Goal: Information Seeking & Learning: Learn about a topic

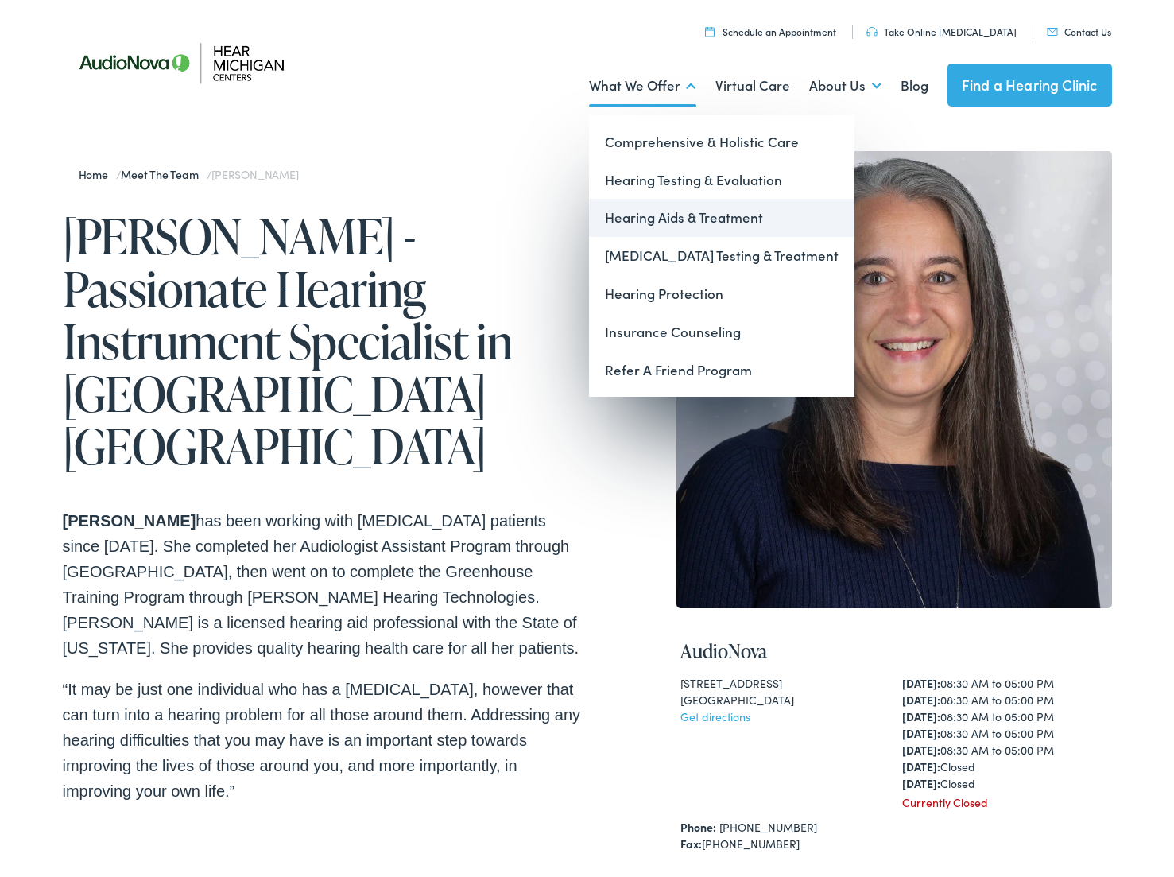
click at [654, 208] on link "Hearing Aids & Treatment" at bounding box center [722, 218] width 266 height 38
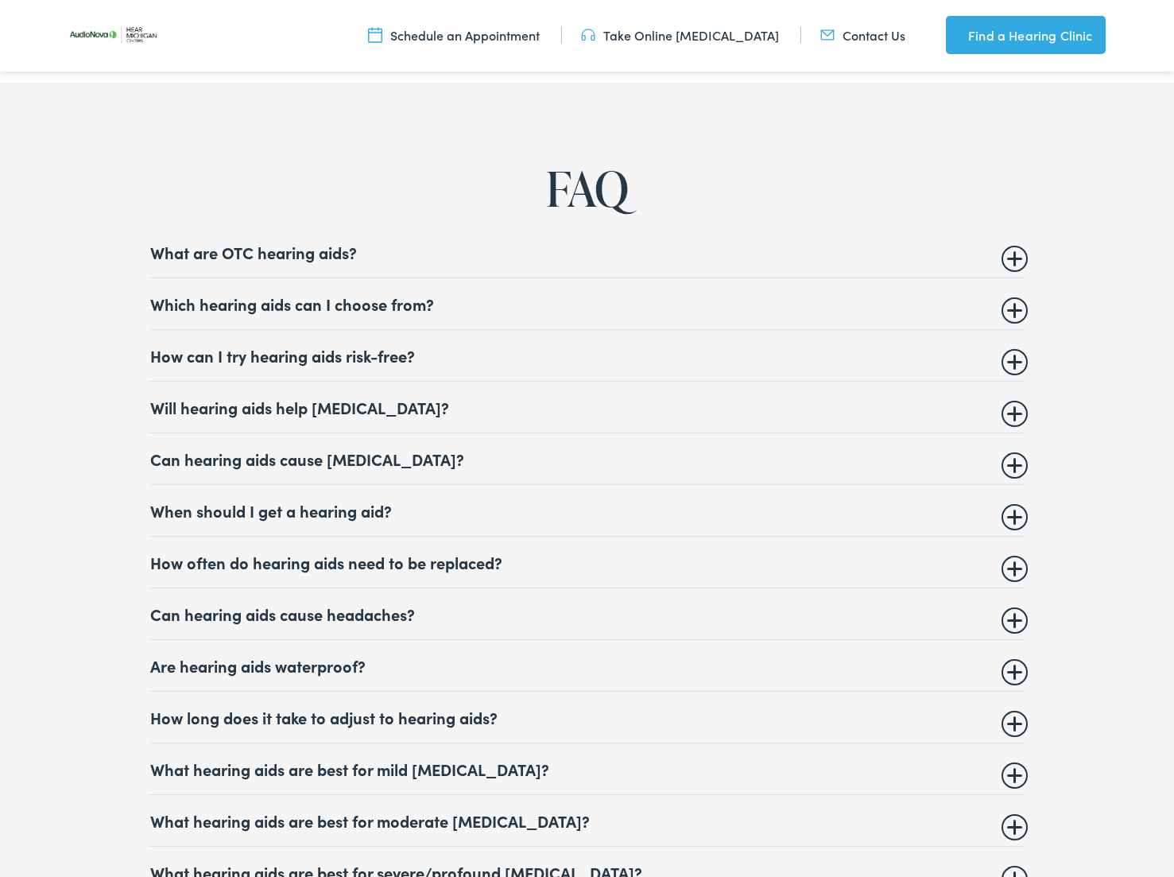
scroll to position [5937, 0]
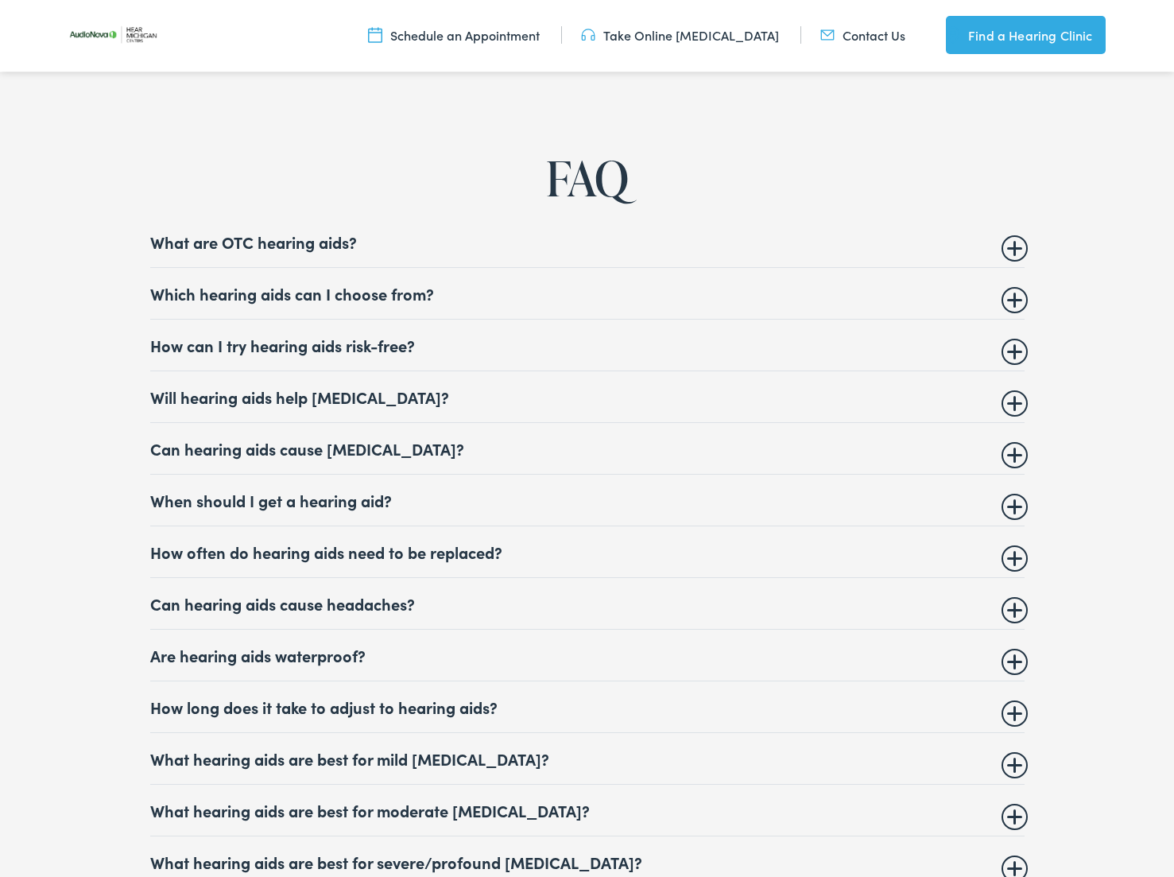
click at [297, 303] on summary "Which hearing aids can I choose from?" at bounding box center [587, 293] width 875 height 19
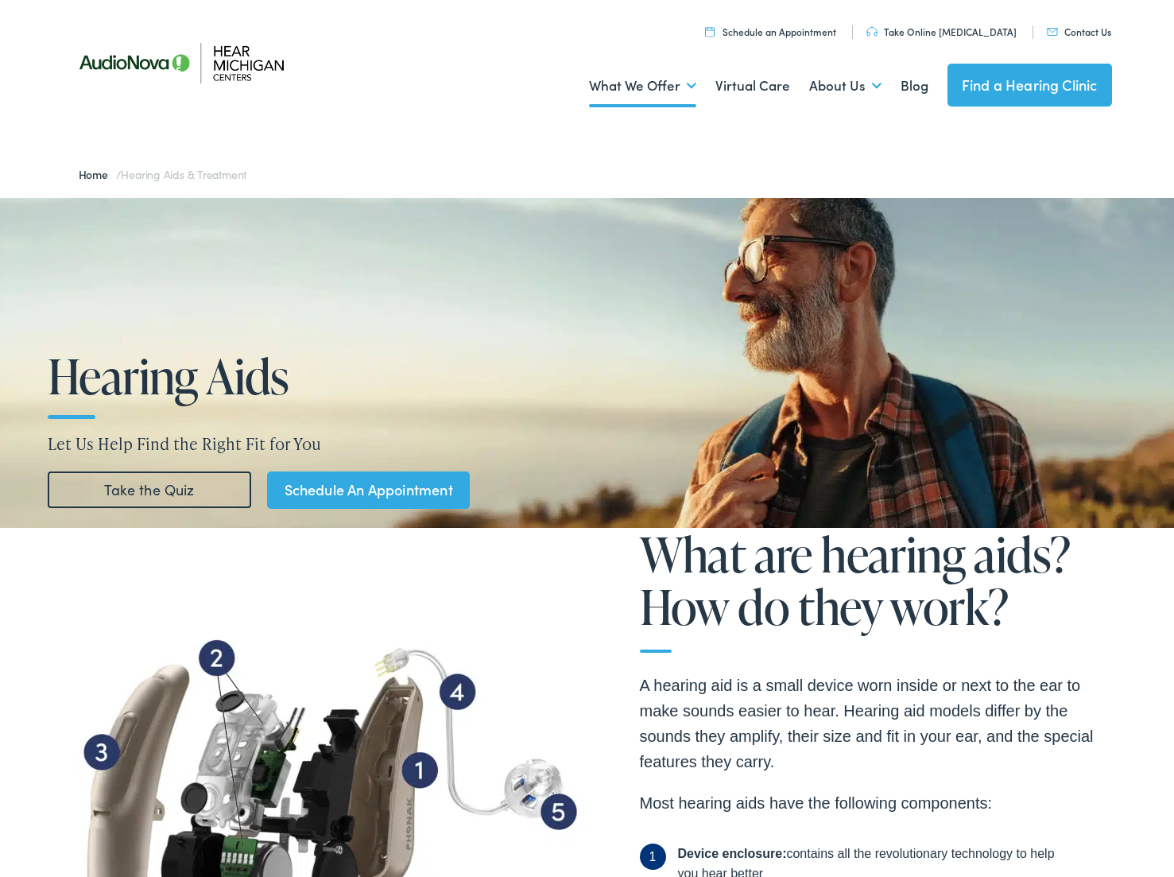
scroll to position [0, 0]
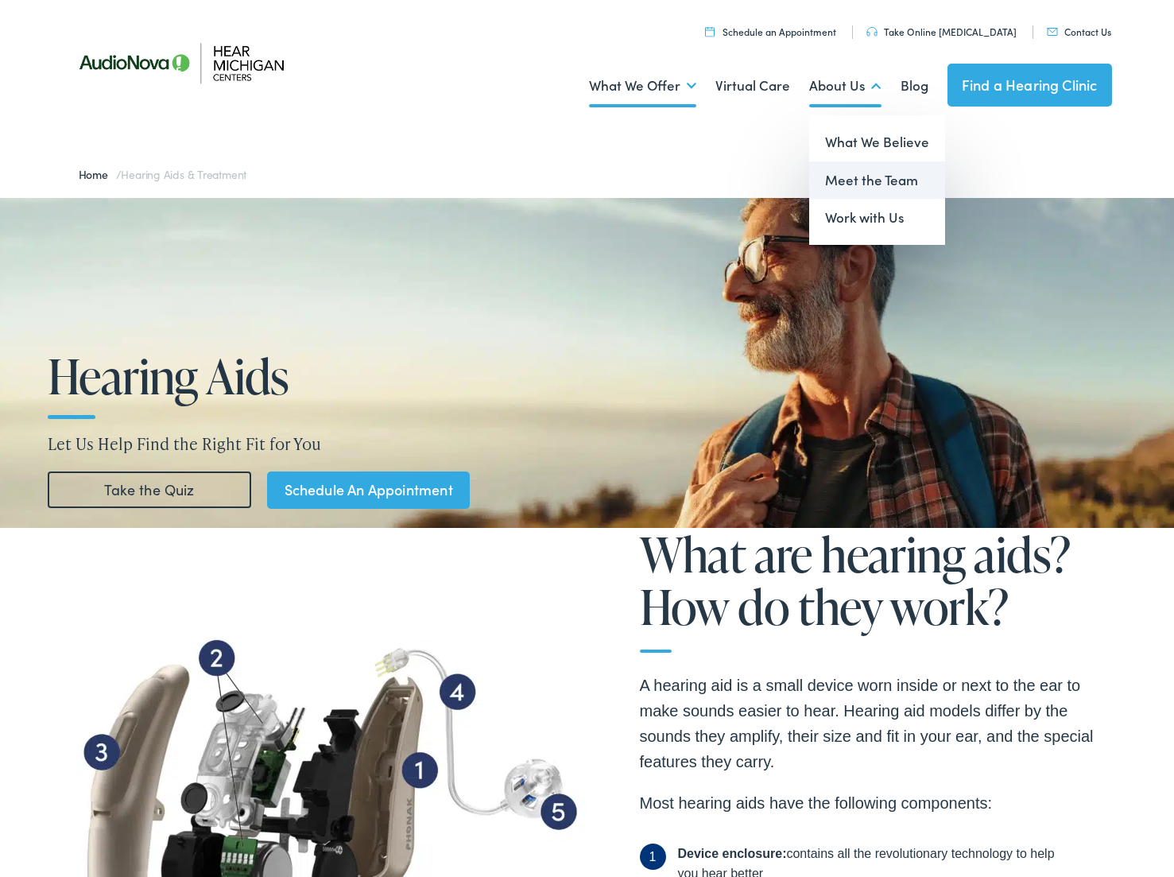
click at [852, 177] on link "Meet the Team" at bounding box center [877, 180] width 136 height 38
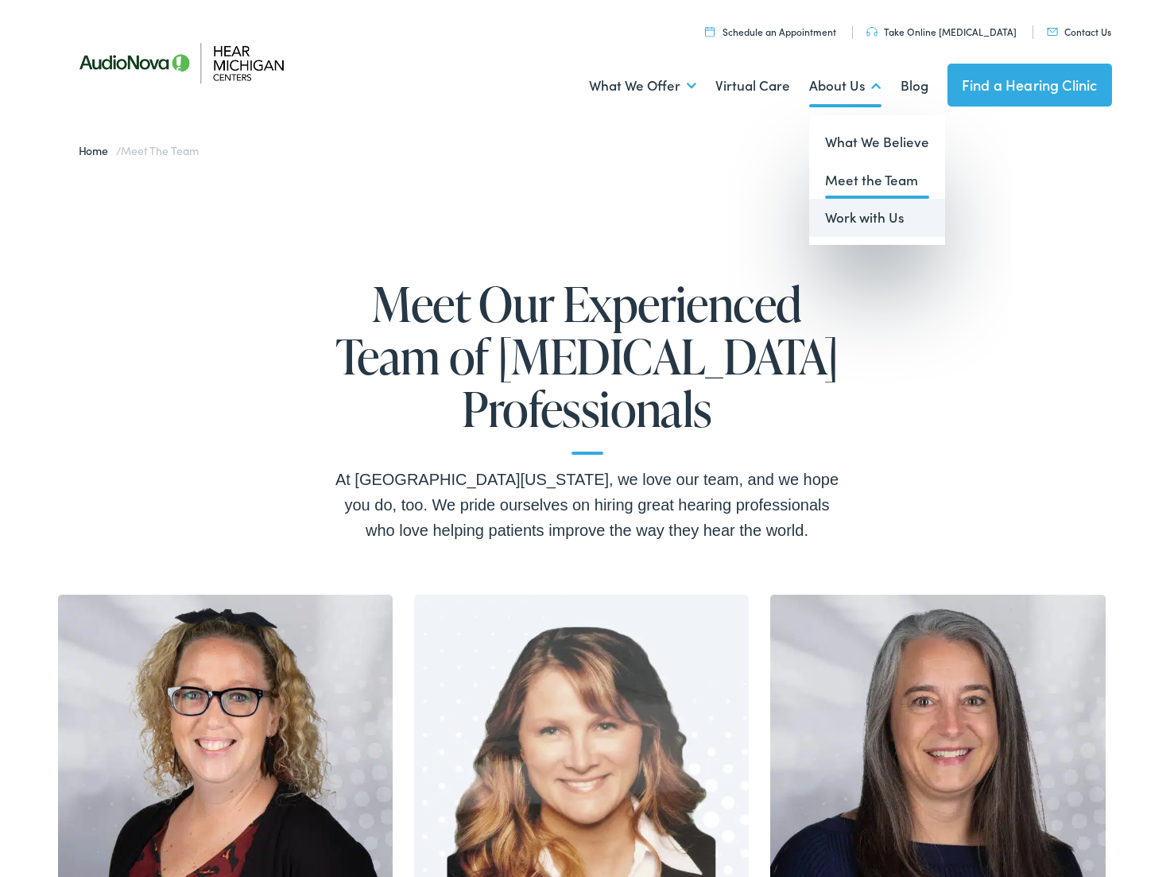
click at [873, 204] on link "Work with Us" at bounding box center [877, 218] width 136 height 38
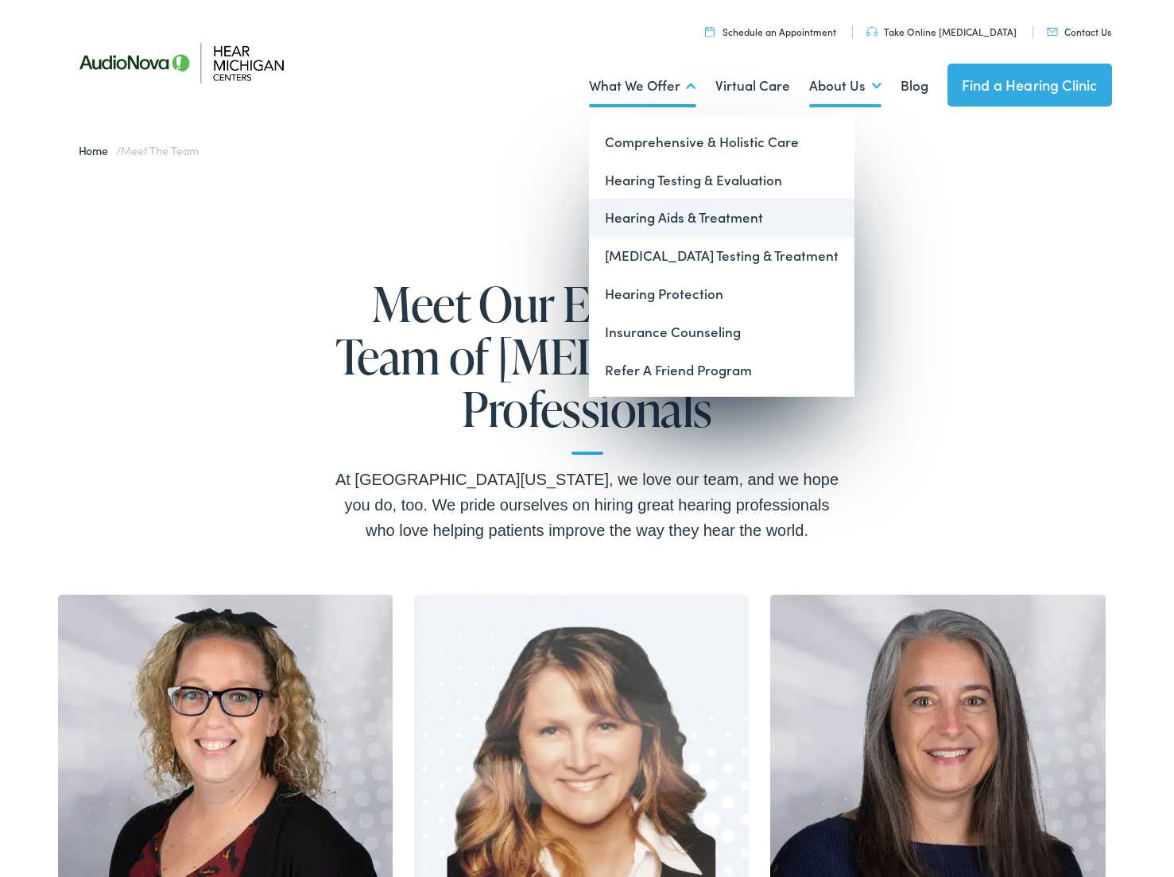
click at [685, 201] on link "Hearing Aids & Treatment" at bounding box center [722, 218] width 266 height 38
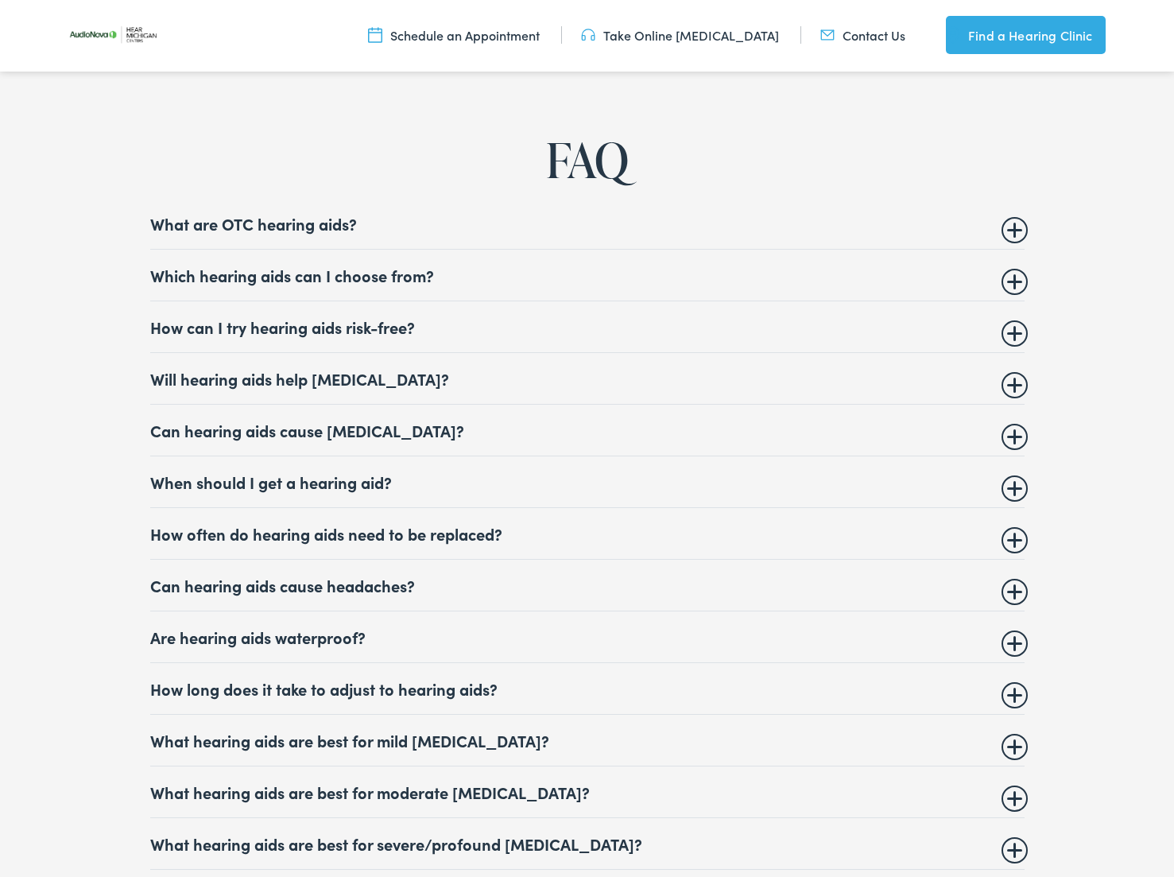
scroll to position [5957, 0]
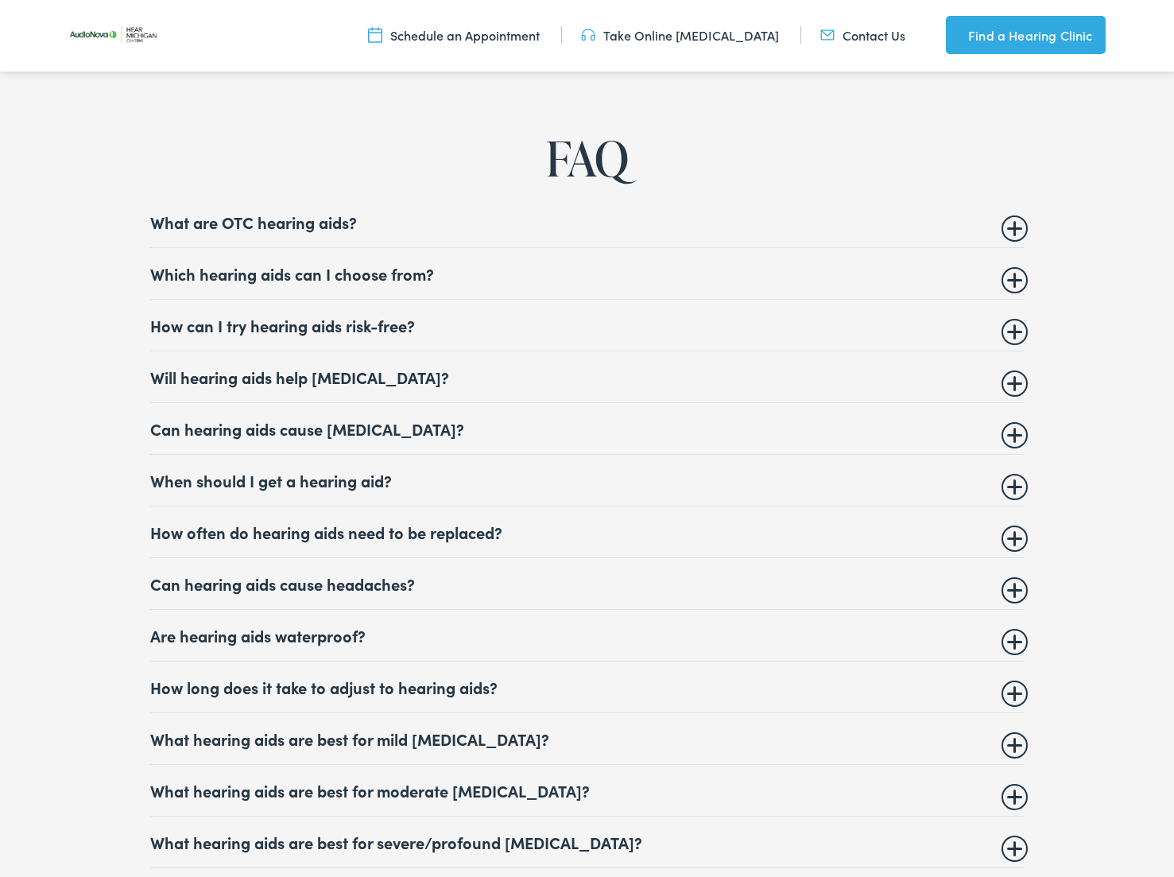
click at [1007, 386] on summary "Will hearing aids help [MEDICAL_DATA]?" at bounding box center [587, 376] width 875 height 19
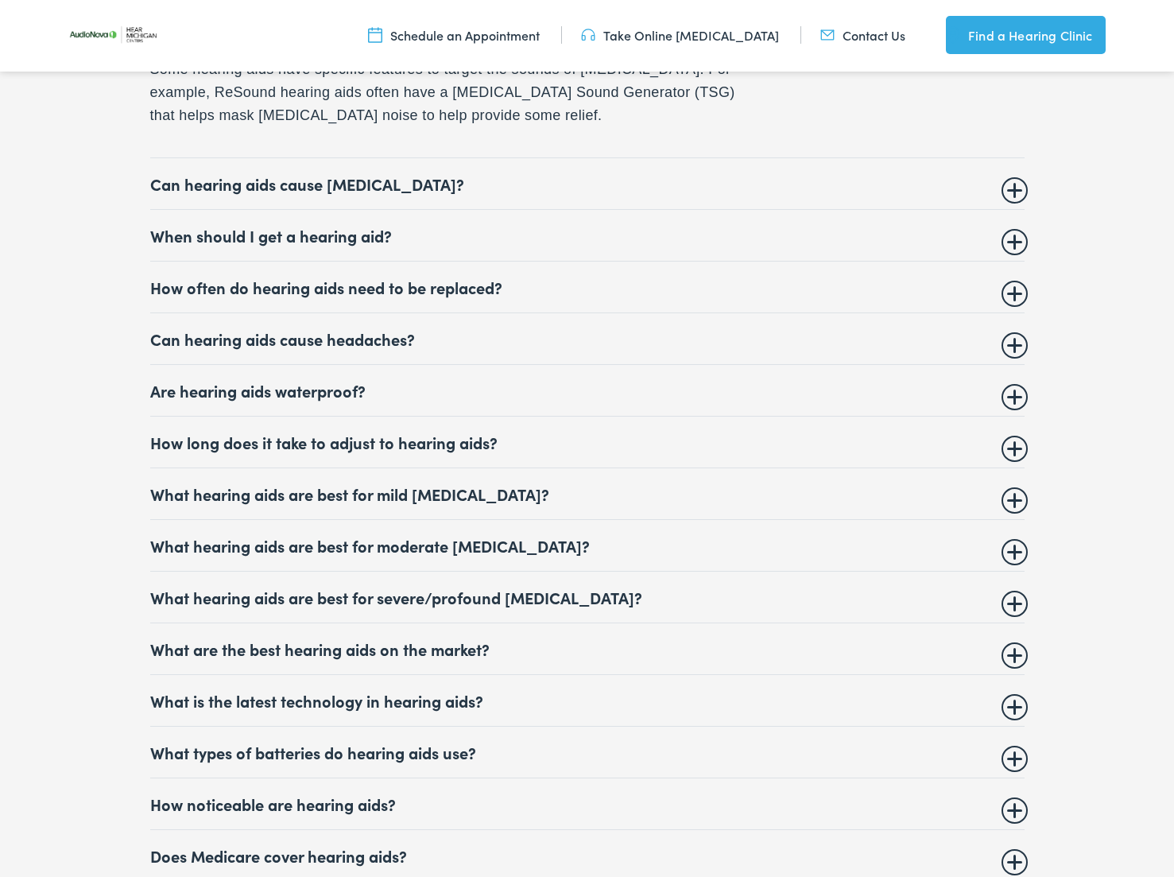
scroll to position [6436, 0]
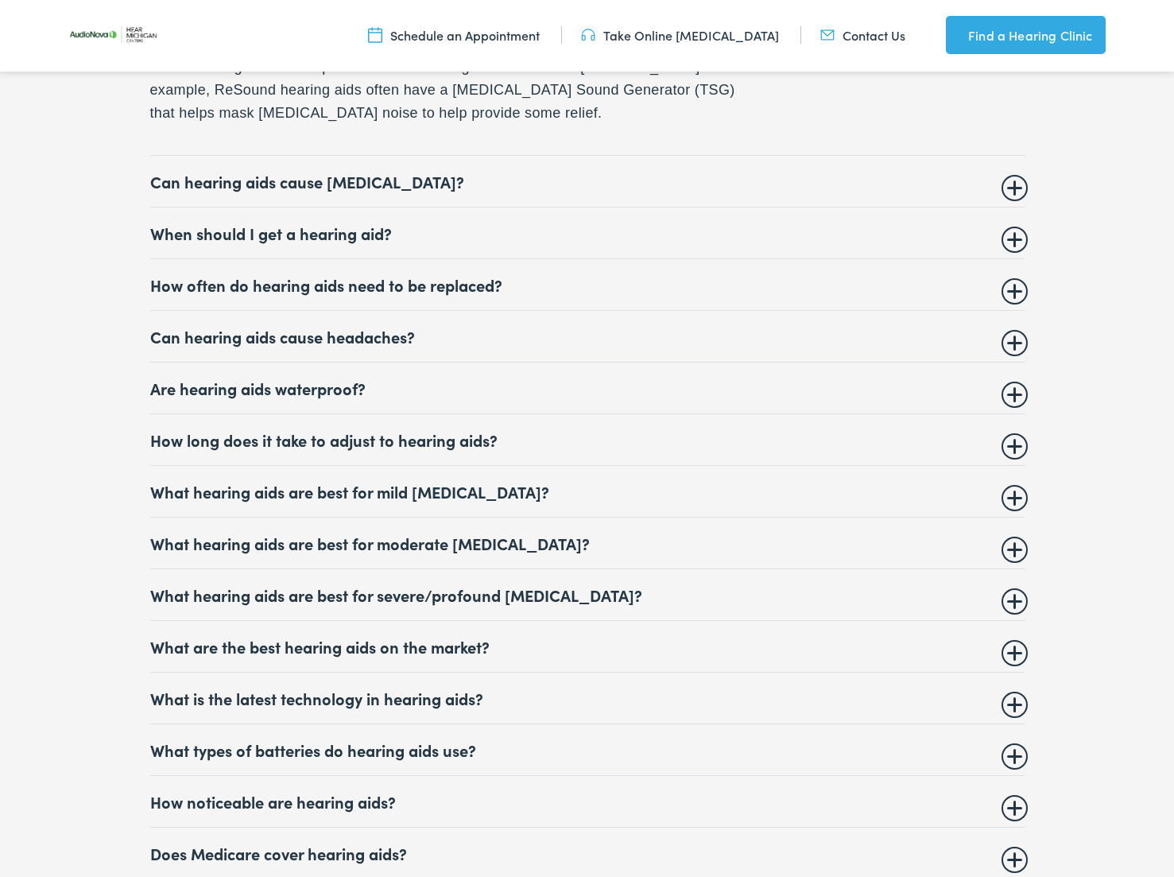
click at [420, 290] on summary "How often do hearing aids need to be replaced?" at bounding box center [587, 284] width 875 height 19
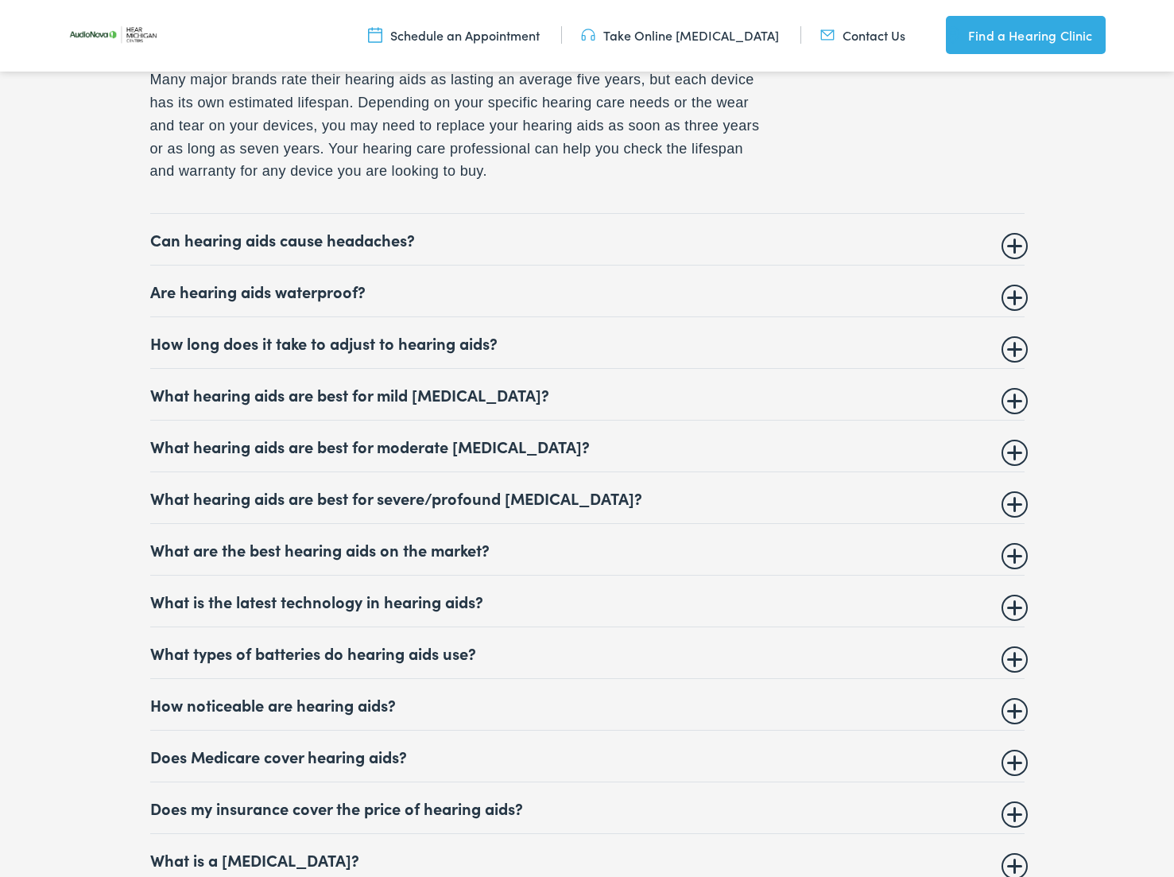
scroll to position [6454, 0]
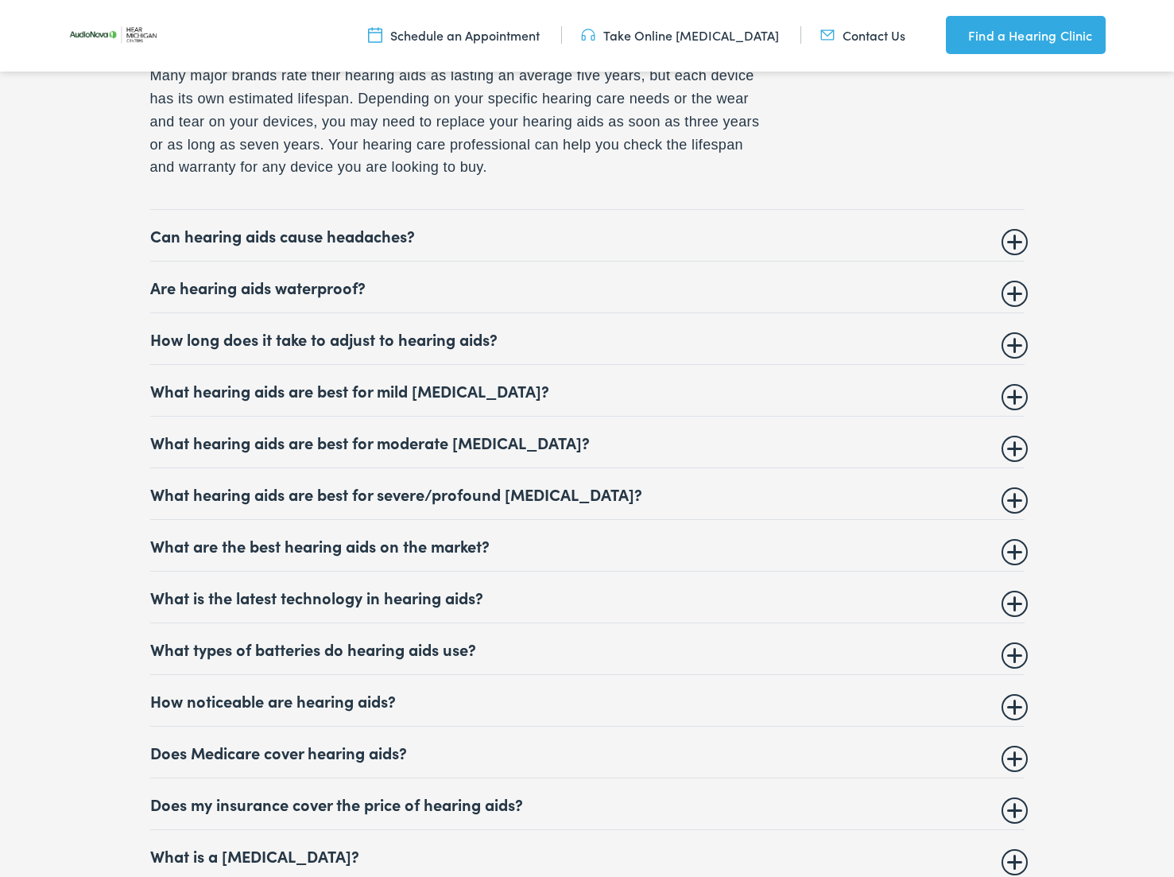
click at [437, 365] on details "How long does it take to adjust to hearing aids? Most people get used to their …" at bounding box center [587, 339] width 875 height 52
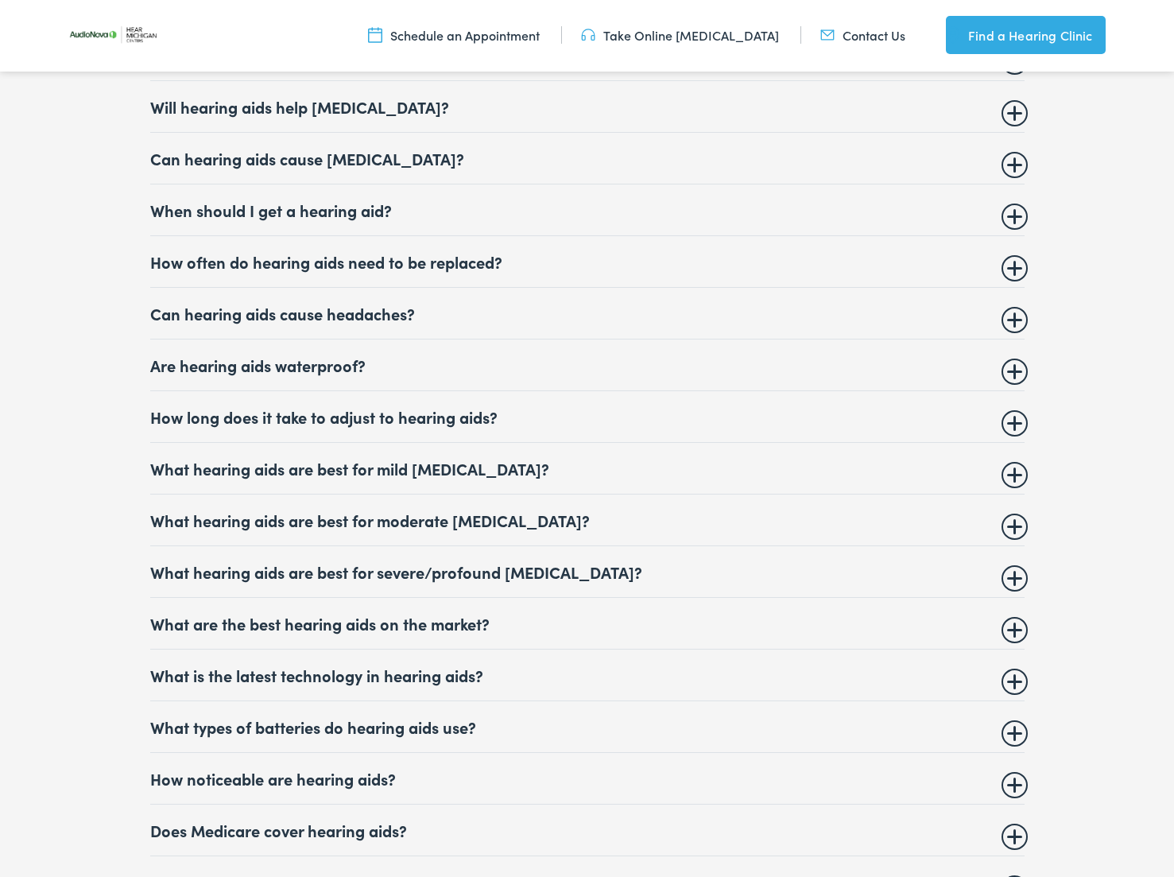
scroll to position [6229, 0]
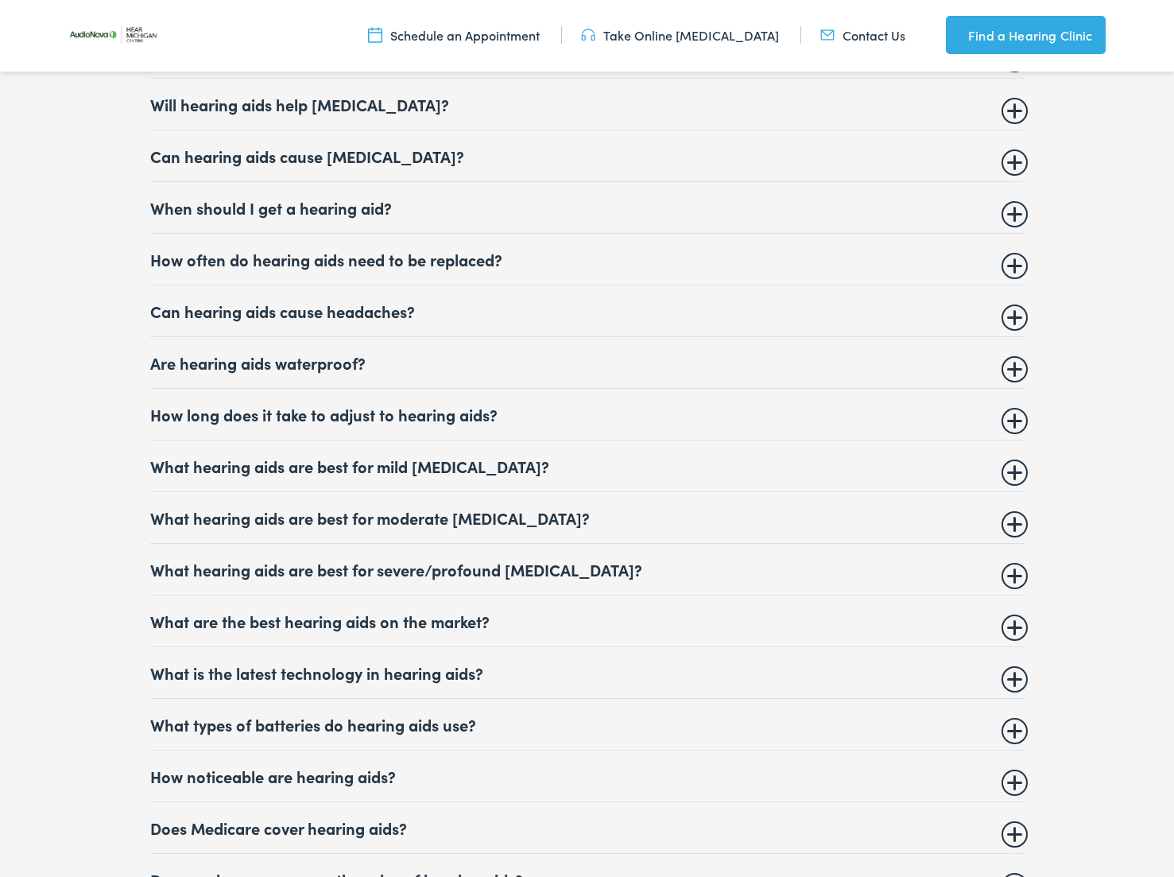
click at [406, 424] on summary "How long does it take to adjust to hearing aids?" at bounding box center [587, 414] width 875 height 19
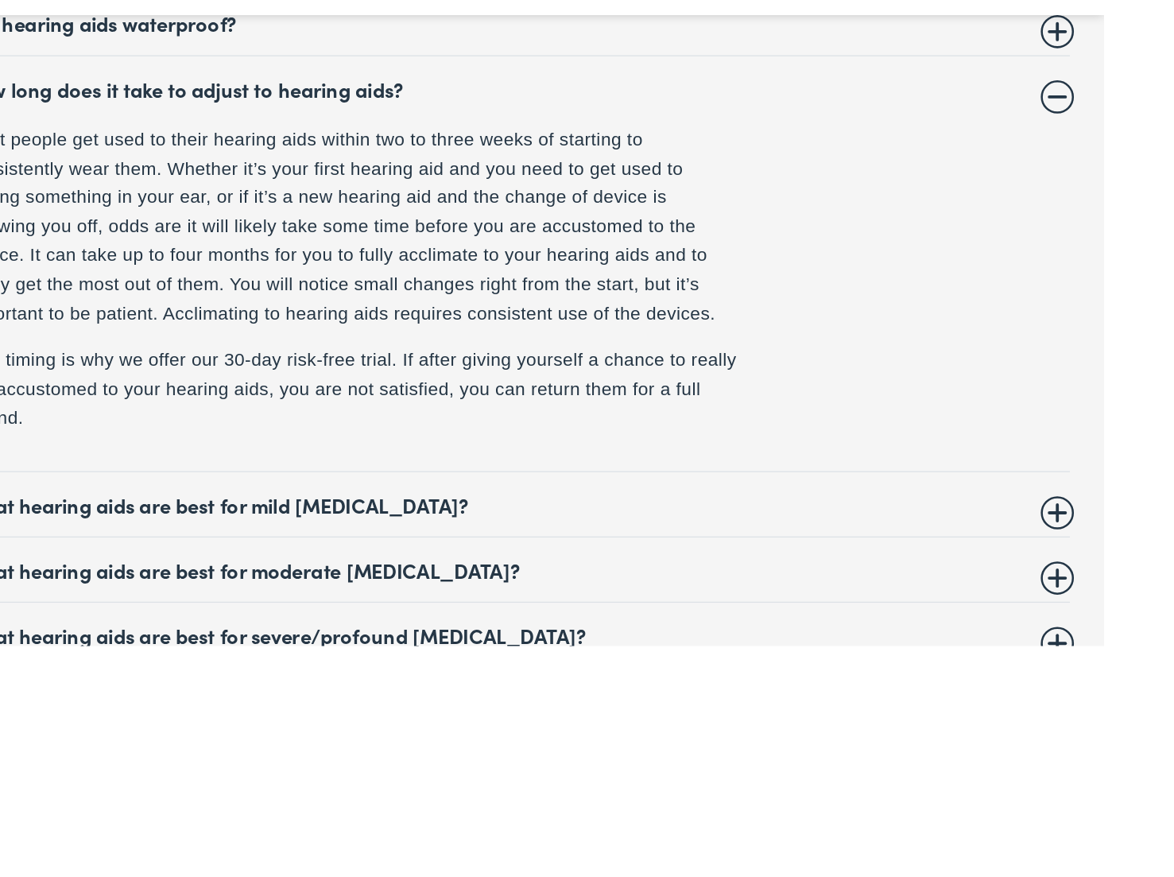
scroll to position [6638, 0]
click at [180, 675] on summary "What hearing aids are best for severe/profound hearing loss?" at bounding box center [465, 684] width 875 height 19
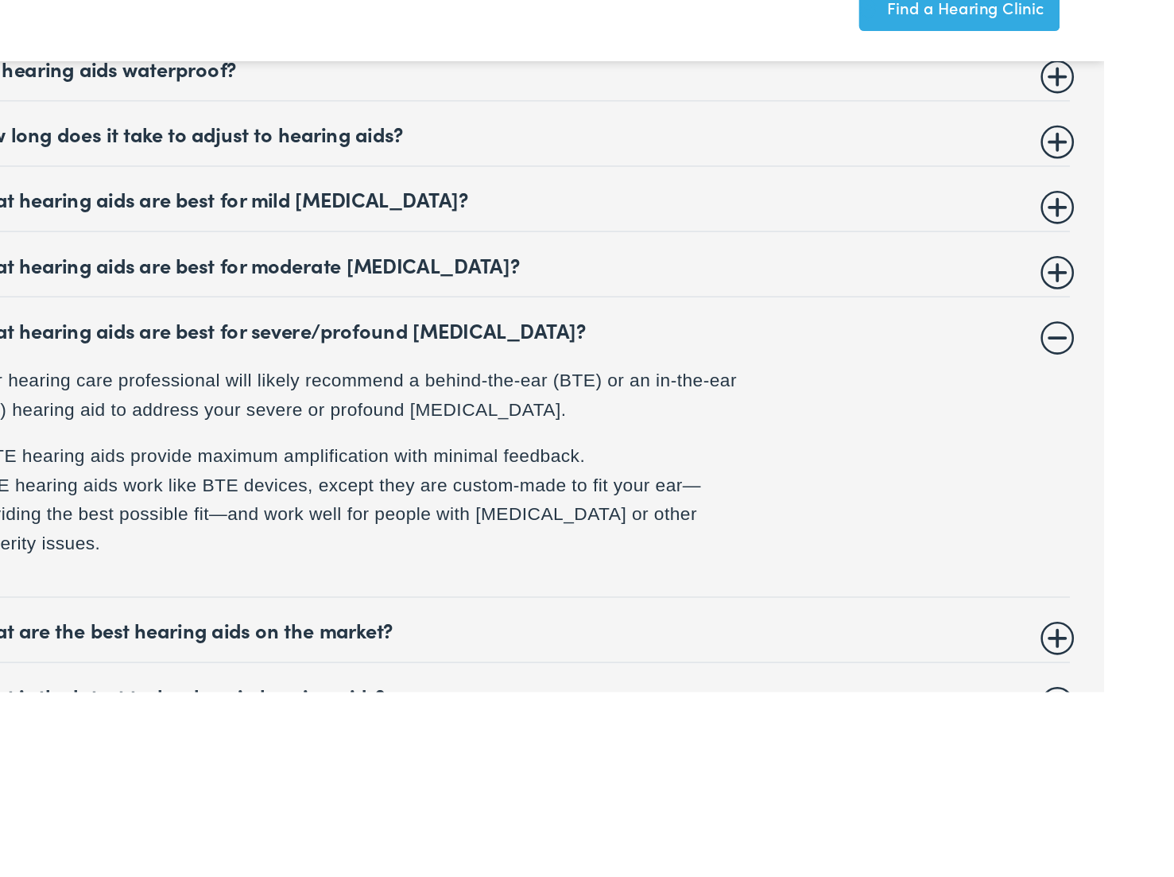
click at [180, 635] on summary "What are the best hearing aids on the market?" at bounding box center [465, 644] width 875 height 19
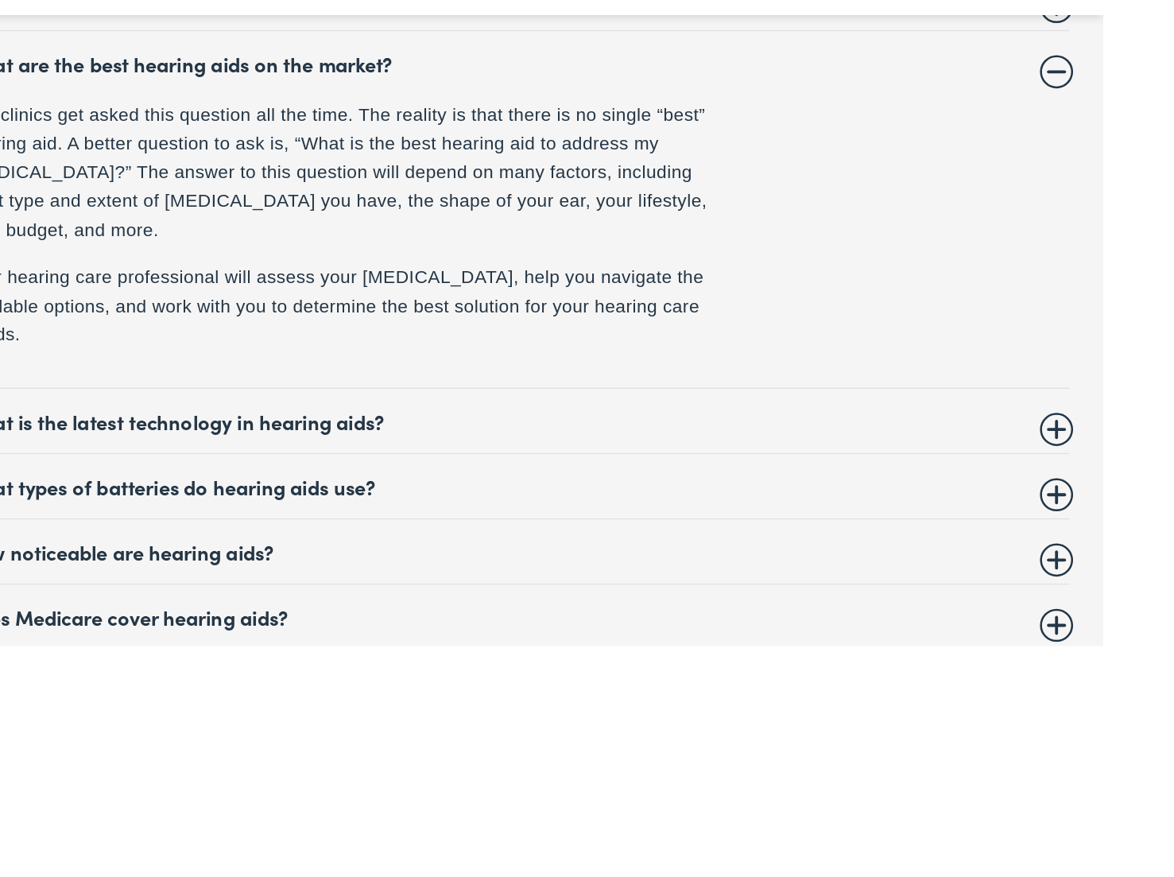
scroll to position [6873, 0]
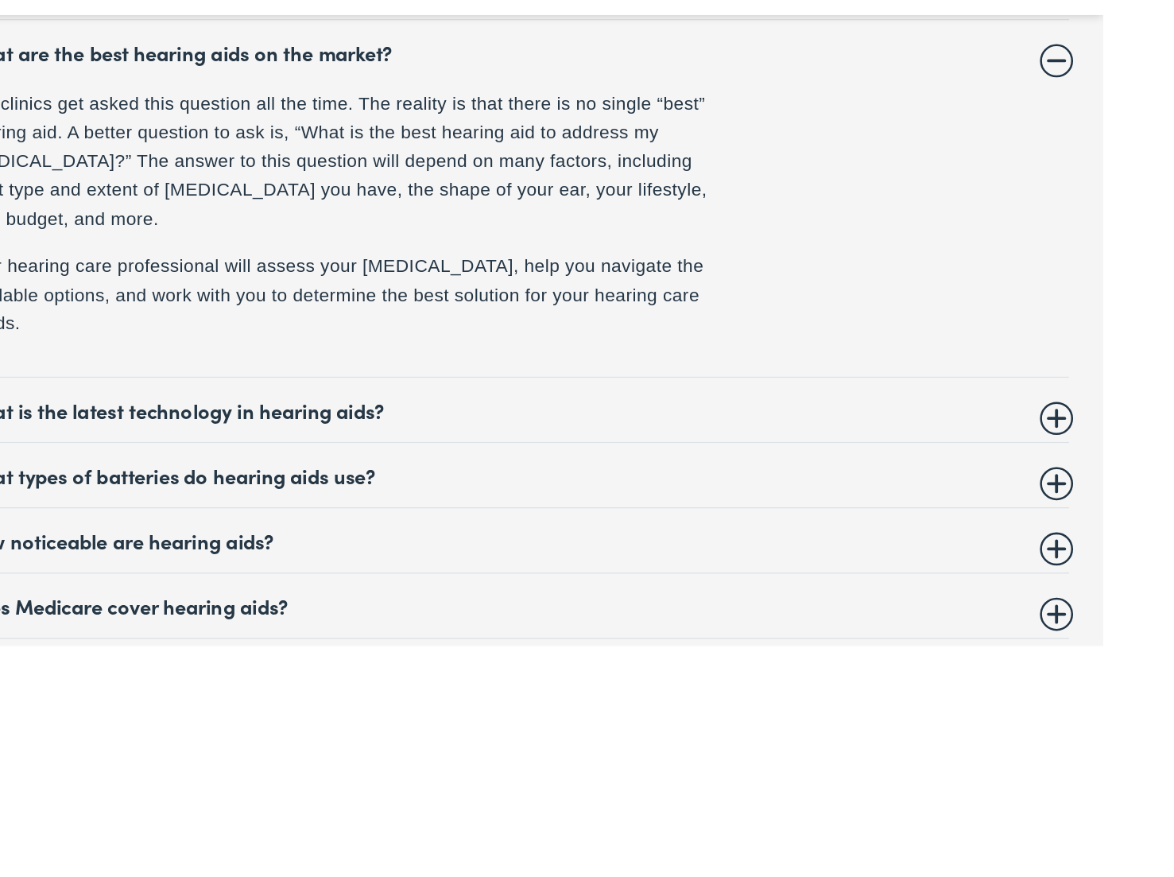
click at [147, 601] on summary "How noticeable are hearing aids?" at bounding box center [465, 610] width 875 height 19
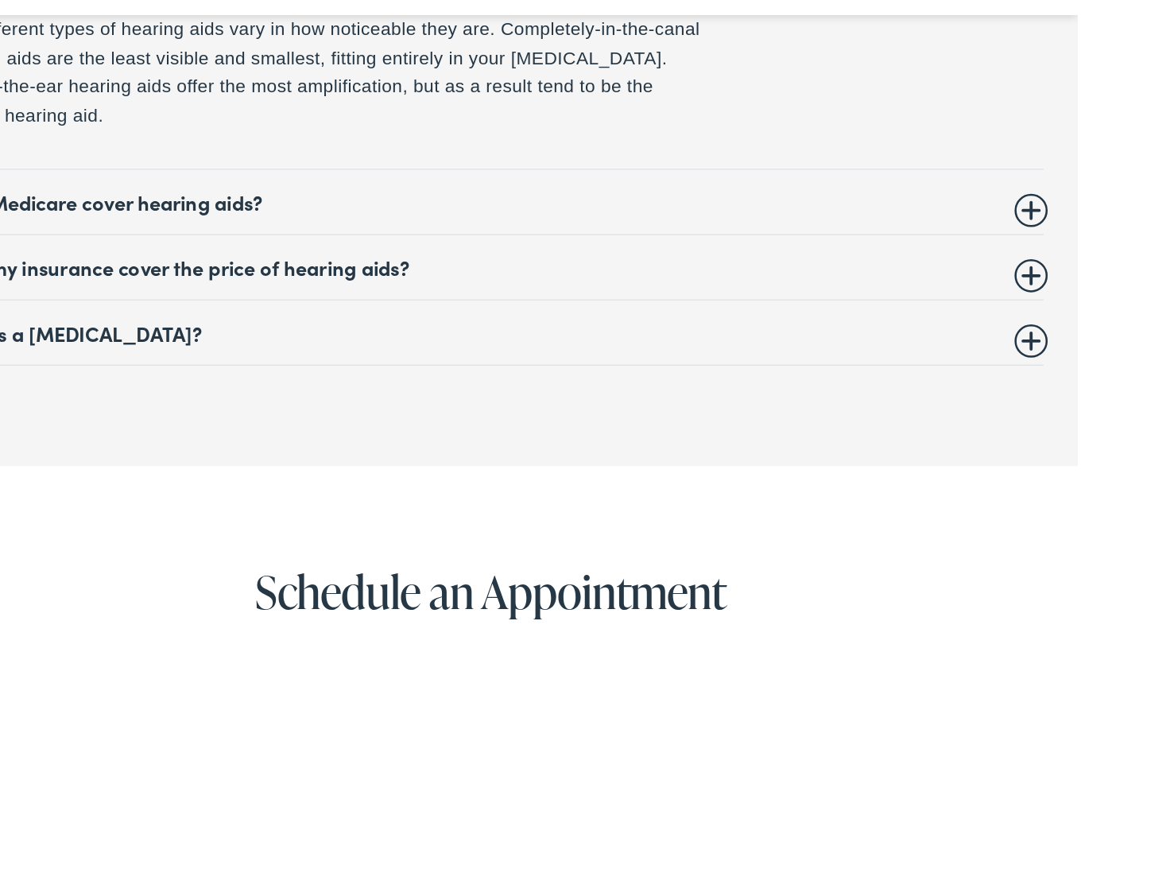
scroll to position [7090, 0]
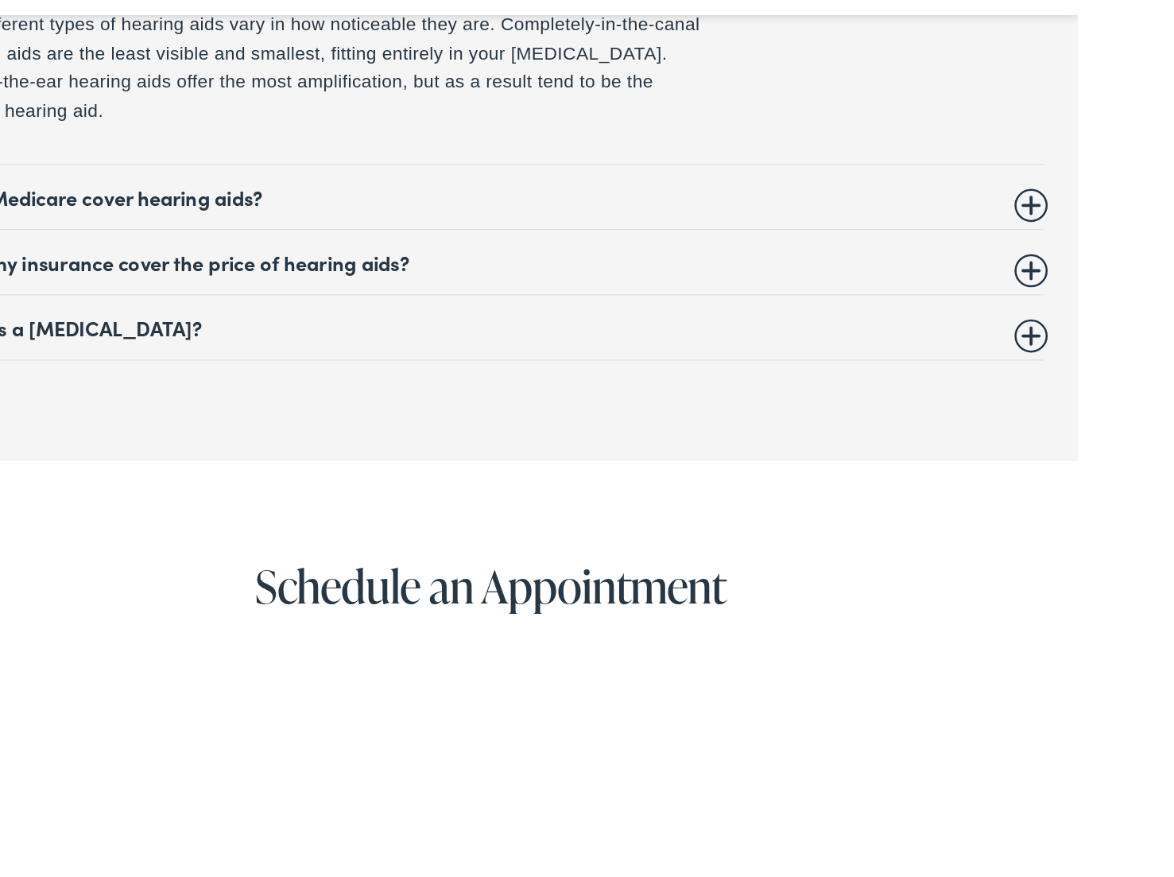
click at [118, 433] on summary "What is a hearing test?" at bounding box center [465, 442] width 875 height 19
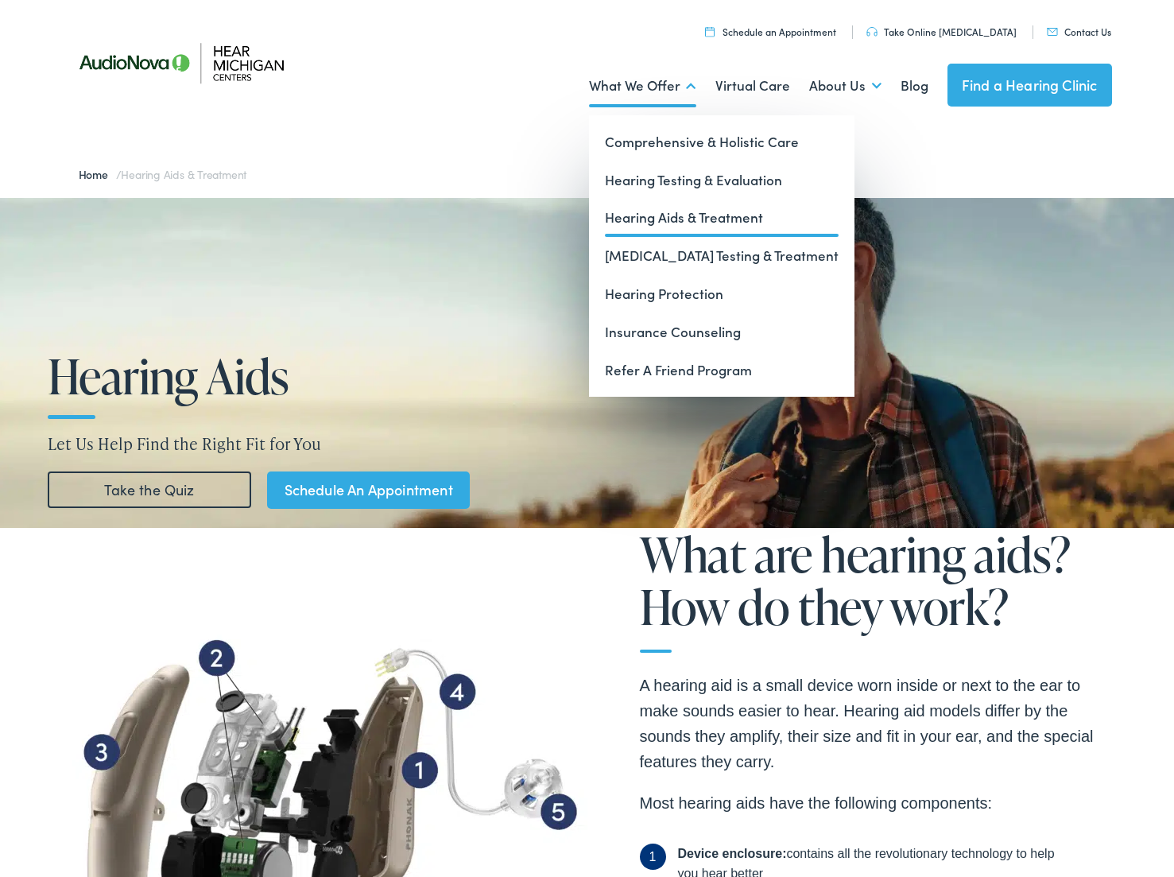
scroll to position [0, 0]
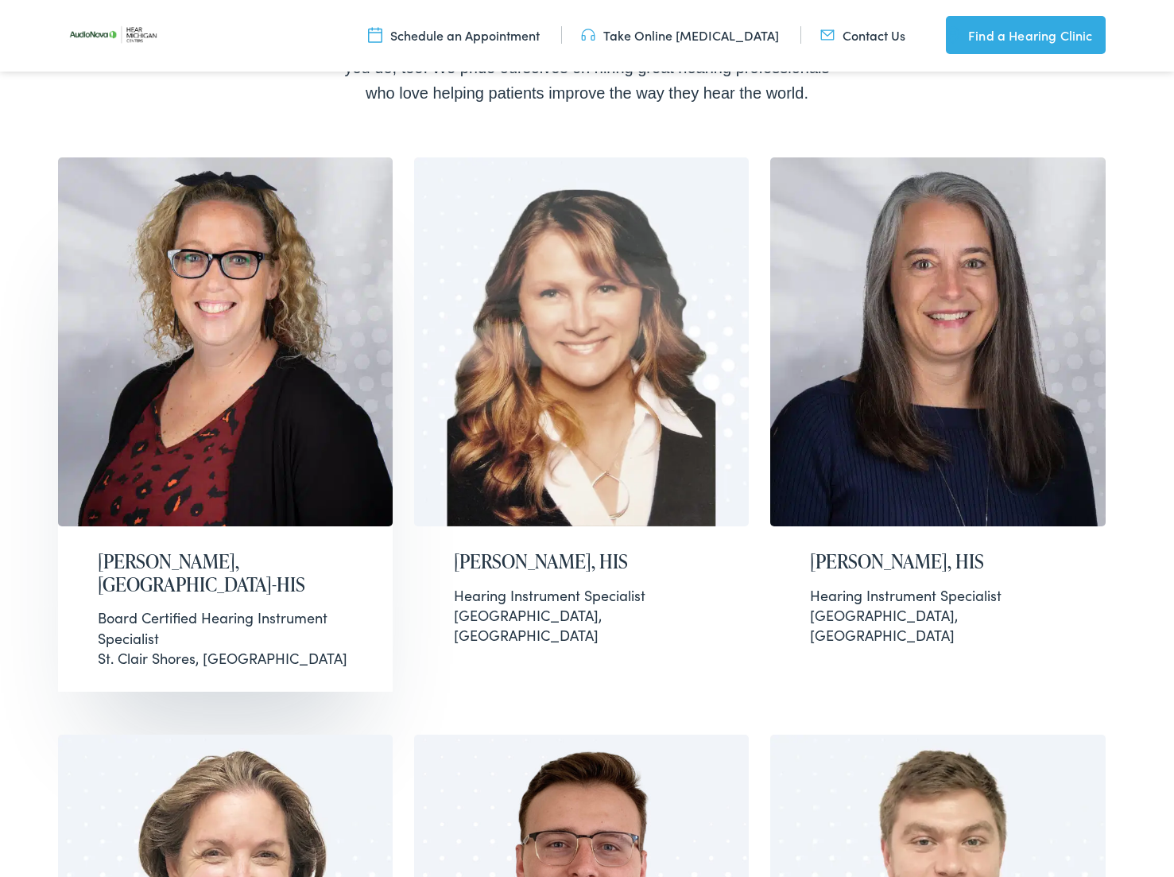
scroll to position [405, 0]
